Goal: Task Accomplishment & Management: Manage account settings

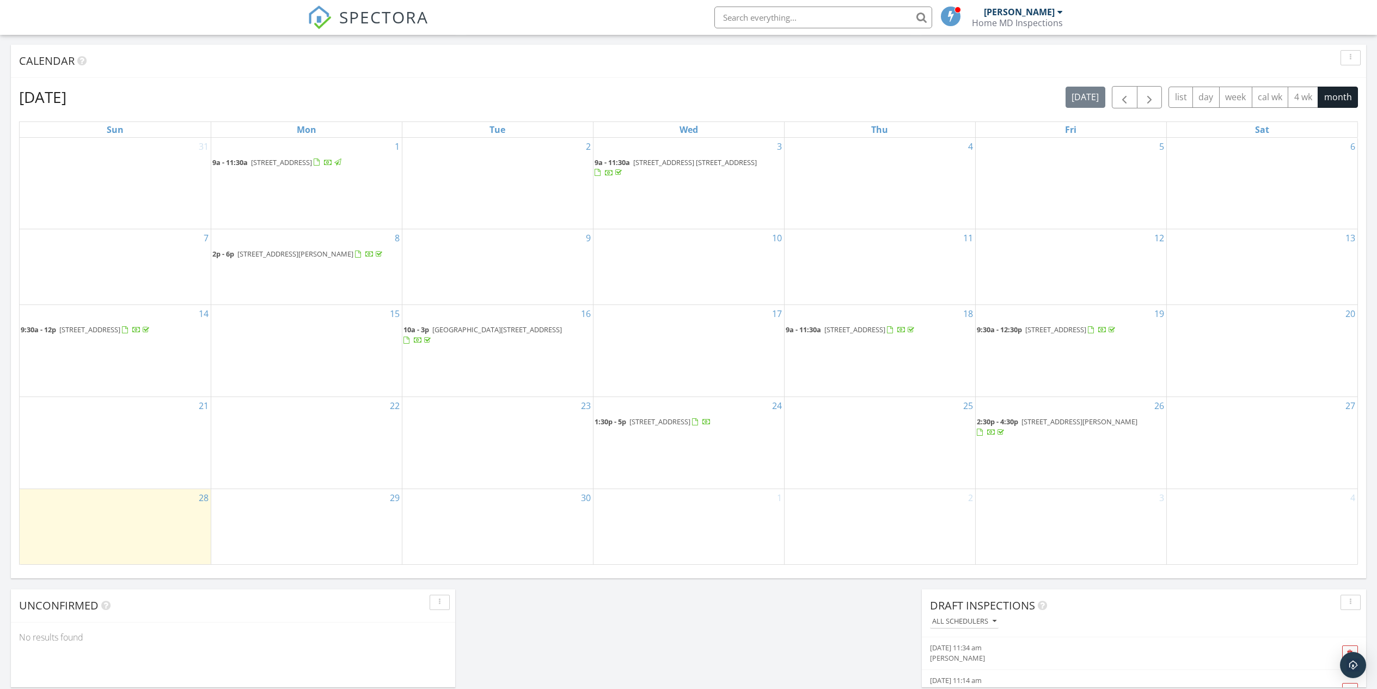
scroll to position [437, 0]
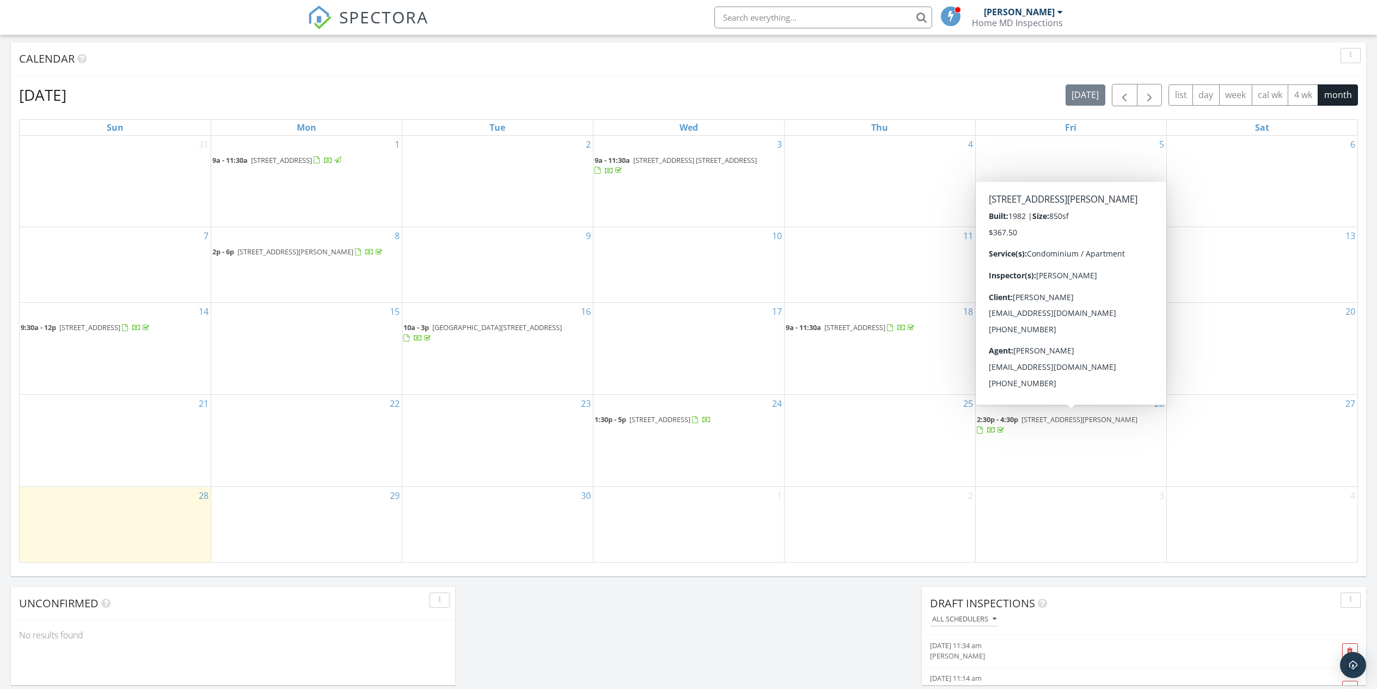
click at [1061, 420] on span "[STREET_ADDRESS][PERSON_NAME]" at bounding box center [1079, 419] width 116 height 10
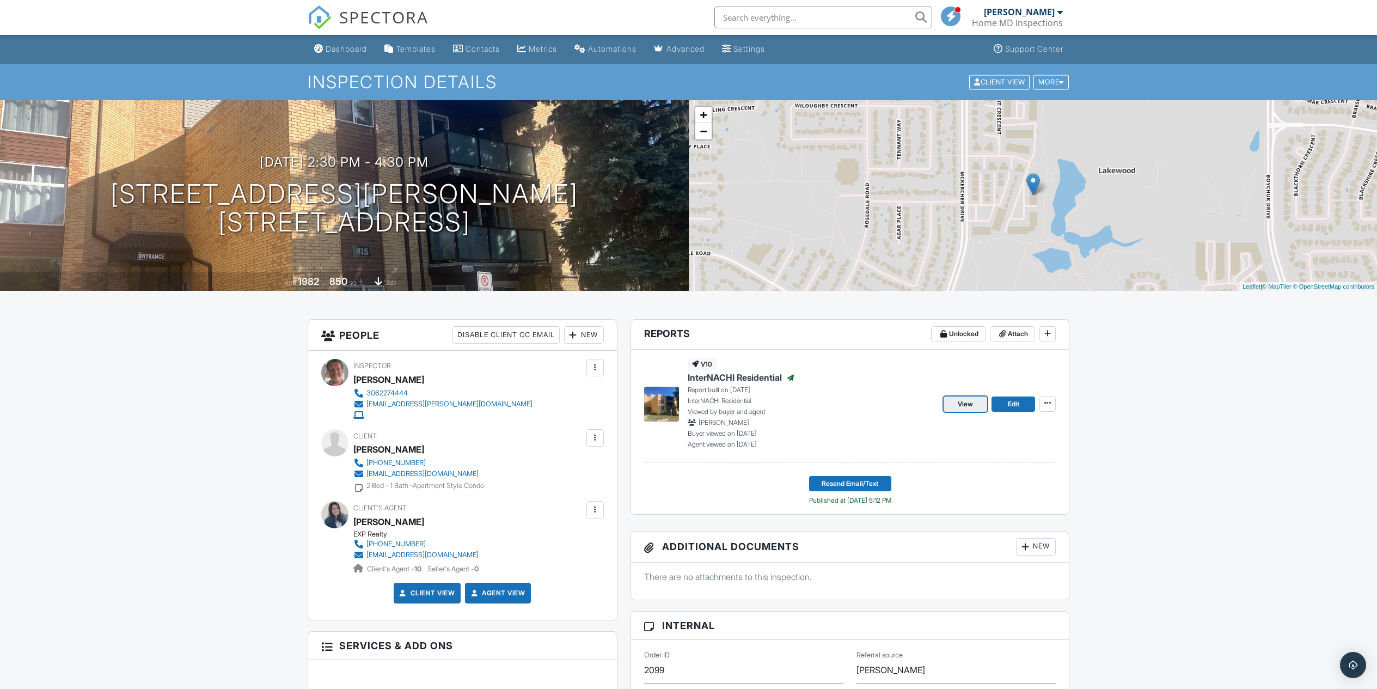
click at [961, 404] on span "View" at bounding box center [965, 404] width 15 height 11
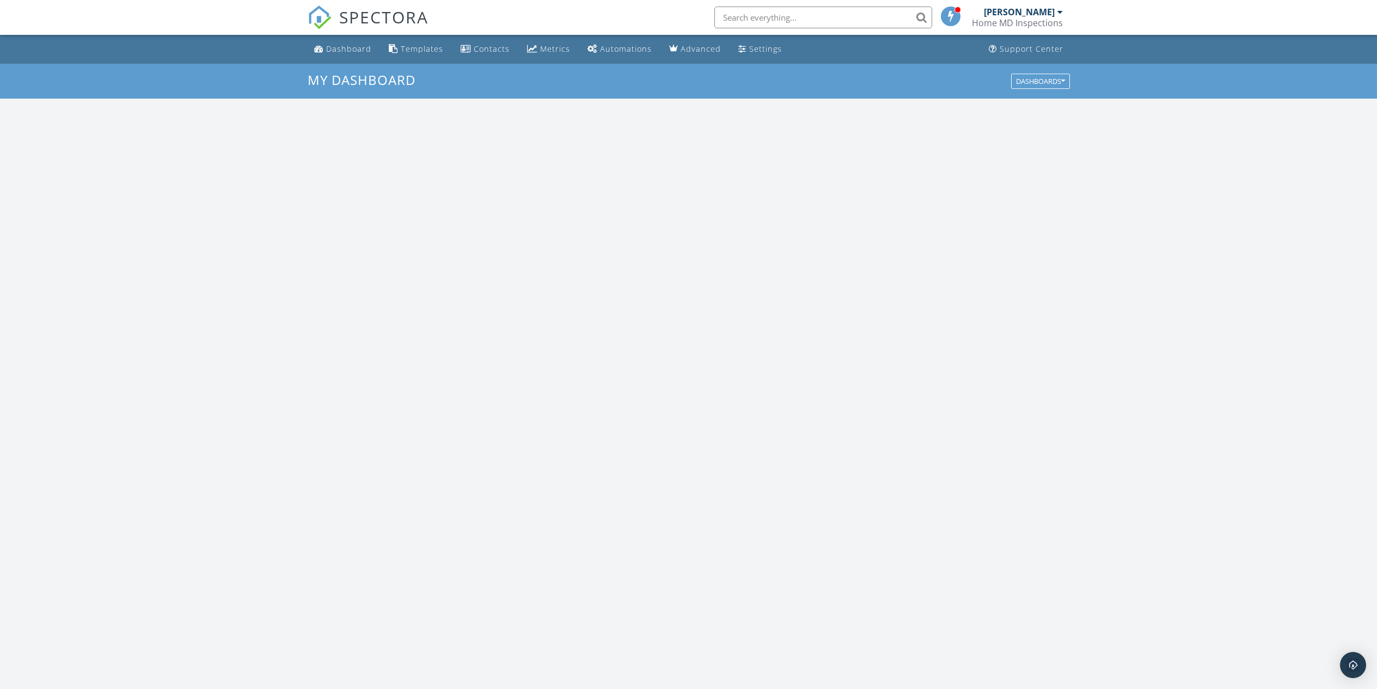
scroll to position [1008, 1394]
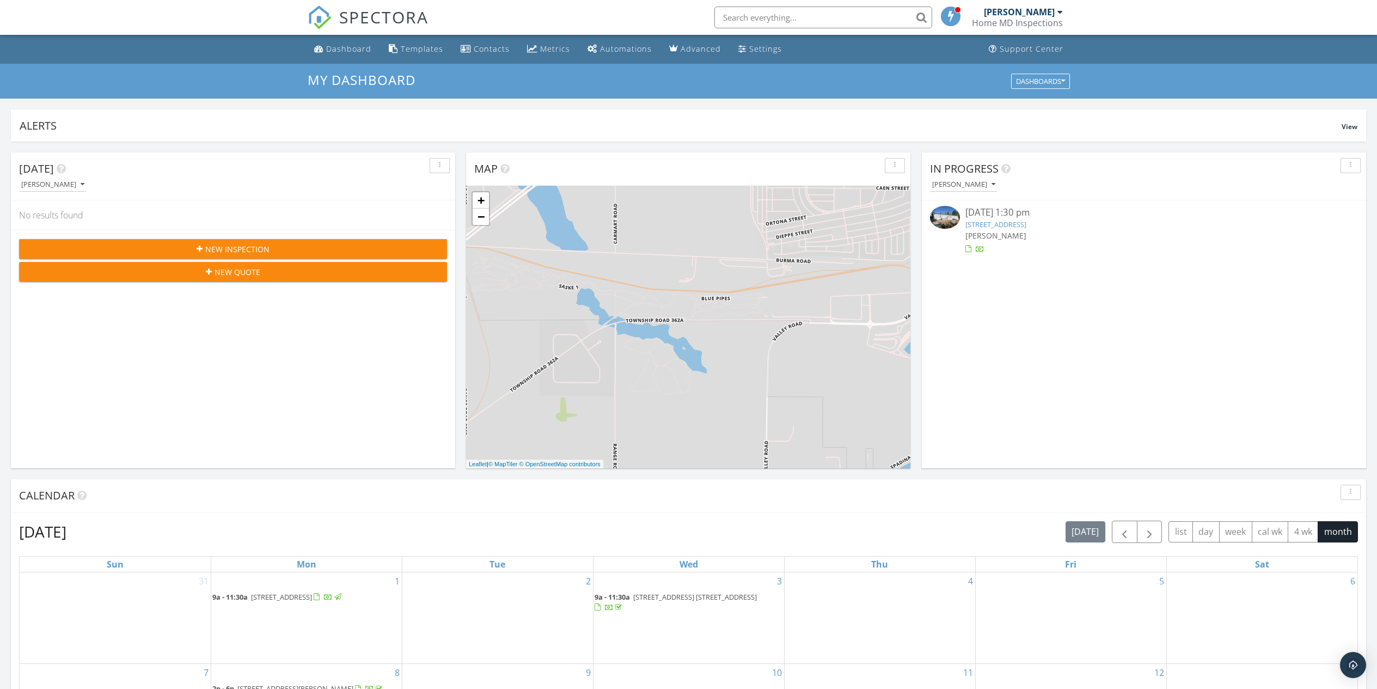
click at [1028, 16] on div "[PERSON_NAME]" at bounding box center [1019, 12] width 71 height 11
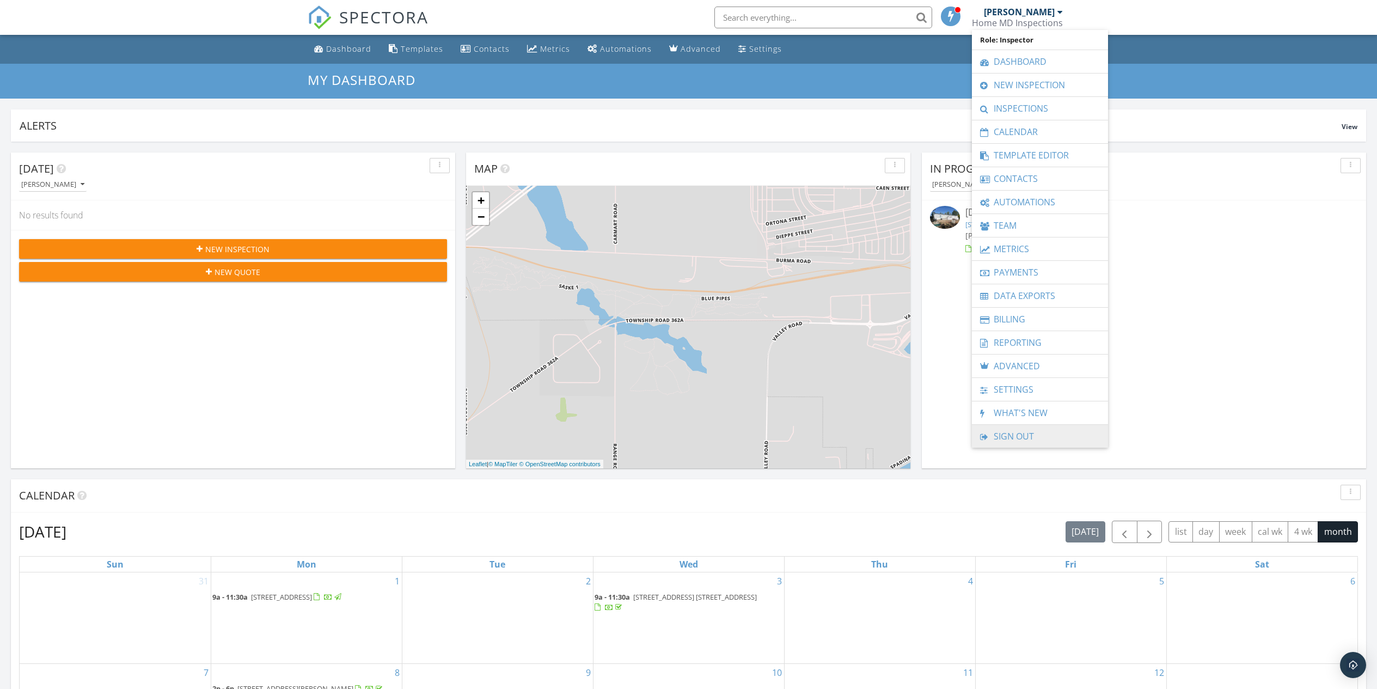
click at [1027, 438] on link "Sign Out" at bounding box center [1039, 436] width 125 height 23
